Goal: Information Seeking & Learning: Understand process/instructions

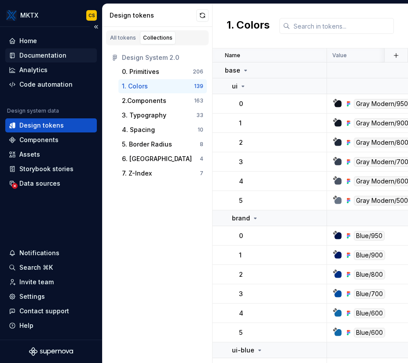
click at [29, 57] on div "Documentation" at bounding box center [42, 55] width 47 height 9
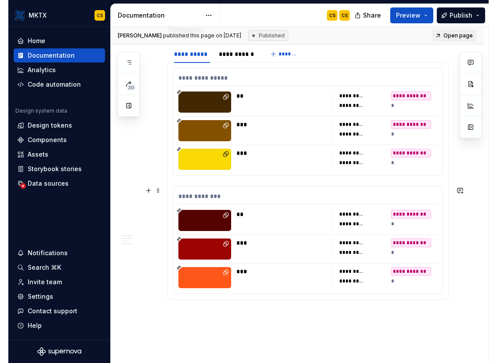
scroll to position [462, 0]
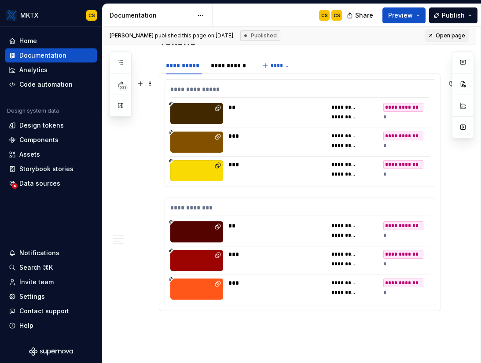
click at [279, 143] on div "***" at bounding box center [273, 141] width 90 height 21
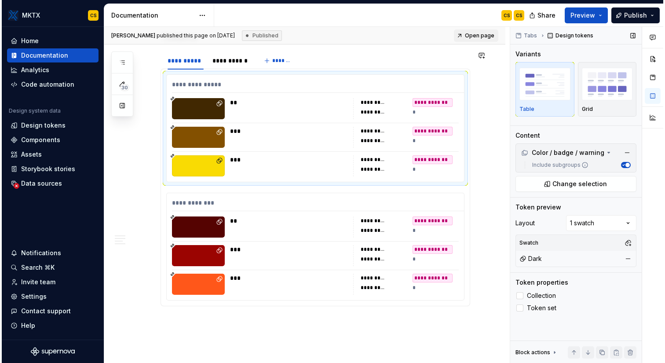
scroll to position [445, 0]
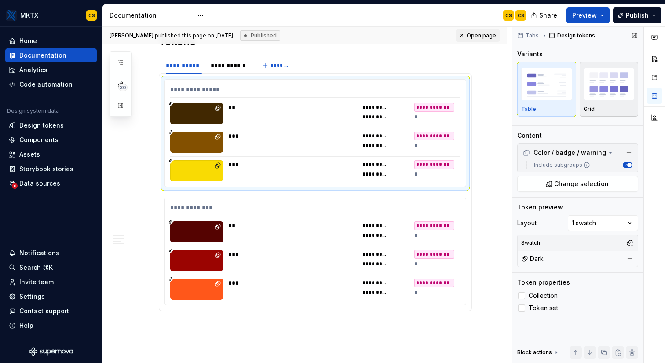
click at [407, 94] on img "button" at bounding box center [608, 84] width 51 height 32
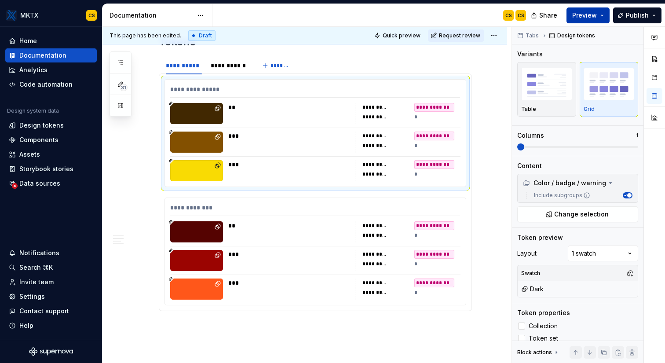
click at [407, 18] on span "Preview" at bounding box center [584, 15] width 25 height 9
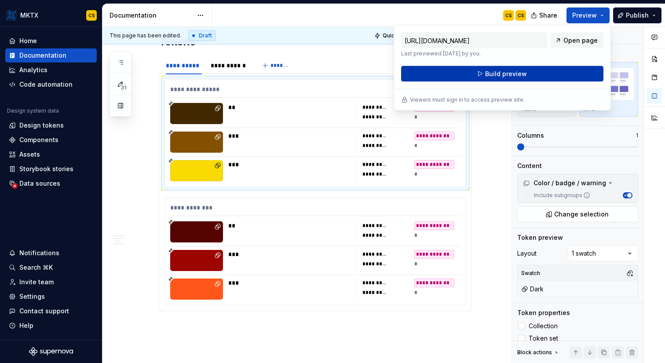
click at [407, 69] on button "Build preview" at bounding box center [502, 74] width 202 height 16
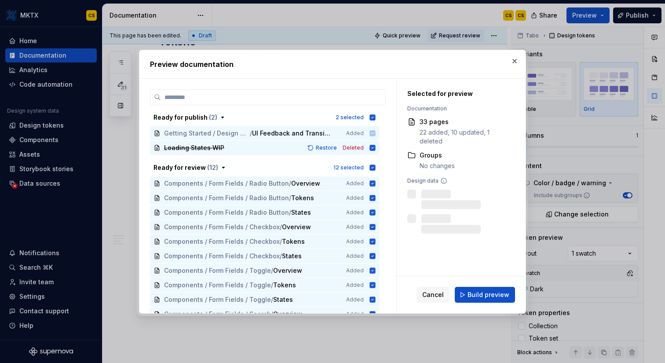
click at [407, 294] on span "Build preview" at bounding box center [488, 294] width 42 height 9
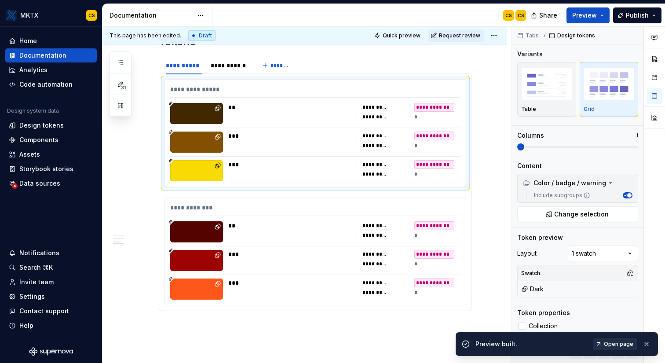
click at [407, 342] on div "Open page" at bounding box center [622, 344] width 59 height 12
click at [407, 346] on span "Open page" at bounding box center [618, 343] width 29 height 7
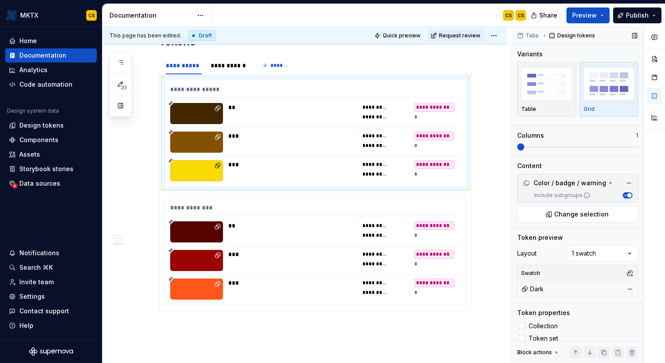
click at [407, 145] on span at bounding box center [520, 146] width 7 height 7
click at [407, 147] on span at bounding box center [596, 146] width 7 height 7
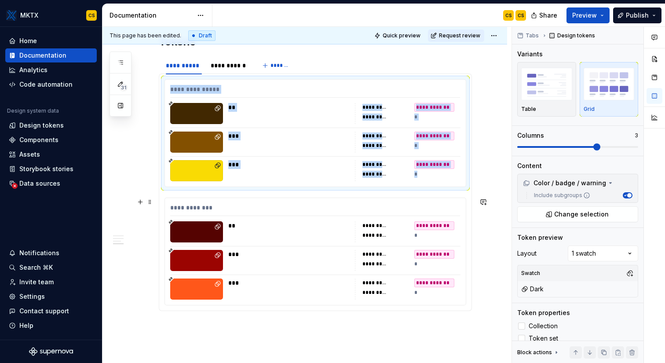
click at [321, 232] on div "**" at bounding box center [288, 231] width 121 height 21
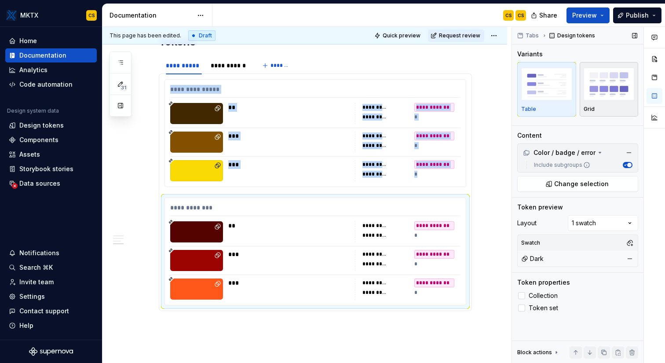
click at [407, 74] on img "button" at bounding box center [608, 84] width 51 height 32
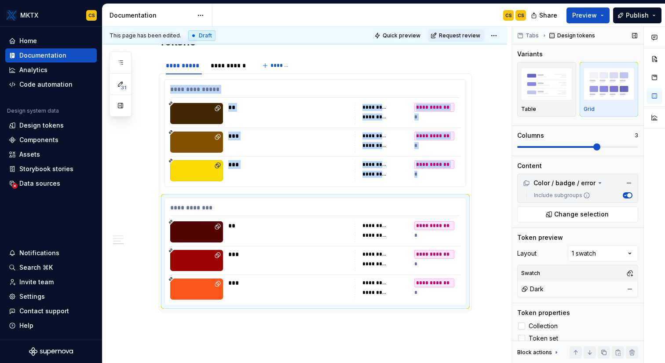
click at [407, 146] on span at bounding box center [596, 146] width 7 height 7
click at [407, 12] on button "Preview" at bounding box center [587, 15] width 43 height 16
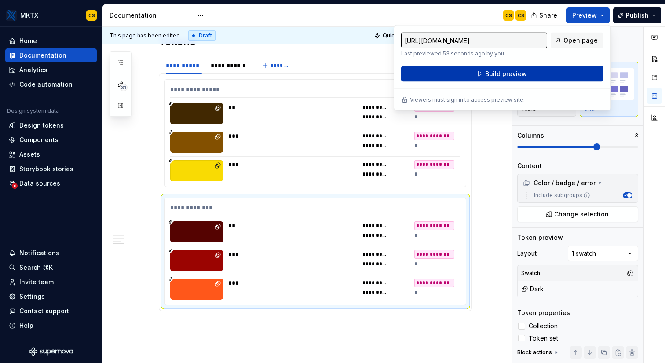
click at [407, 74] on button "Build preview" at bounding box center [502, 74] width 202 height 16
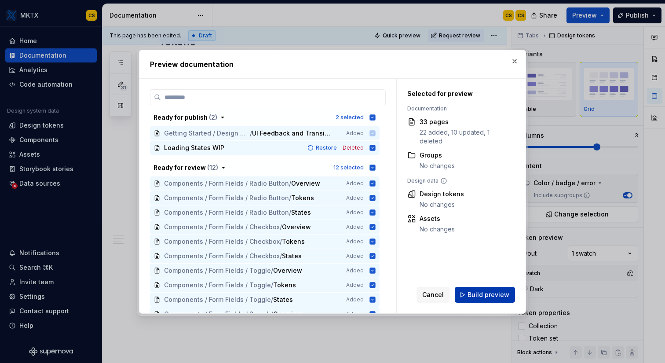
click at [407, 296] on span "Build preview" at bounding box center [488, 294] width 42 height 9
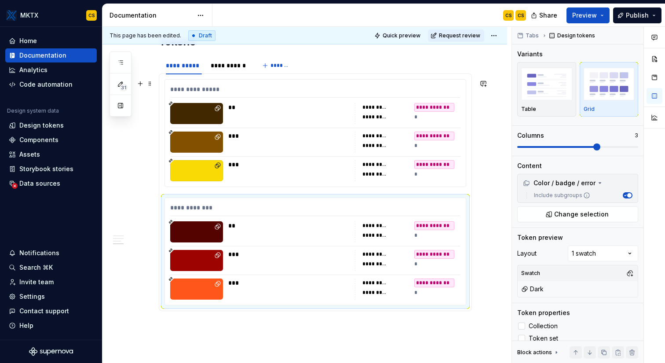
type textarea "*"
